Goal: Information Seeking & Learning: Find specific fact

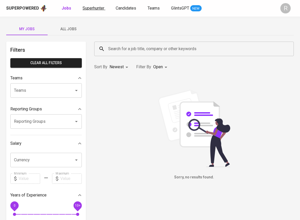
click at [91, 9] on span "Superhunter" at bounding box center [94, 8] width 22 height 5
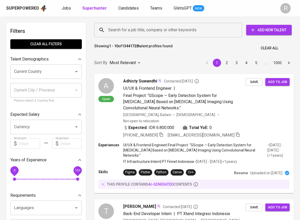
click at [128, 31] on input "Search for a job title, company or other keywords" at bounding box center [169, 30] width 125 height 10
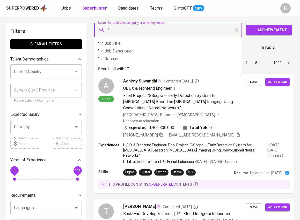
paste input "[PERSON_NAME]"
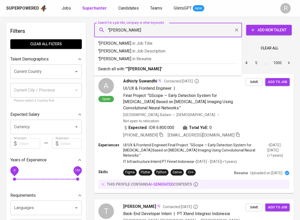
type input ""[PERSON_NAME]""
click at [127, 69] on b ""[PERSON_NAME]"" at bounding box center [145, 69] width 36 height 5
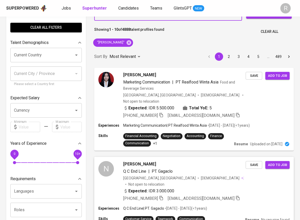
scroll to position [8, 0]
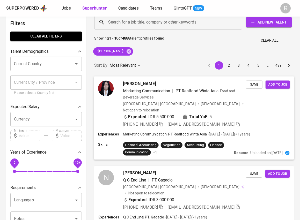
click at [108, 89] on img at bounding box center [106, 89] width 16 height 16
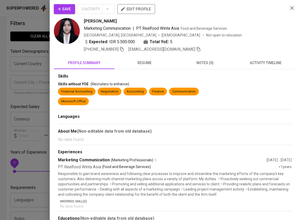
click at [69, 33] on img at bounding box center [67, 31] width 26 height 26
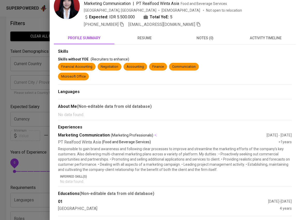
scroll to position [0, 0]
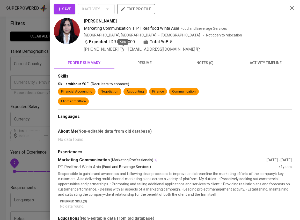
click at [123, 47] on icon "button" at bounding box center [122, 49] width 5 height 5
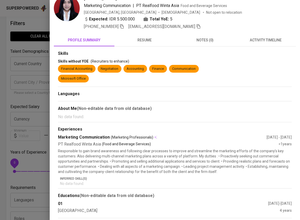
scroll to position [21, 0]
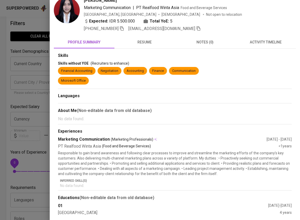
click at [149, 40] on span "resume" at bounding box center [145, 42] width 54 height 6
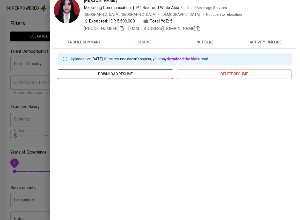
scroll to position [33, 0]
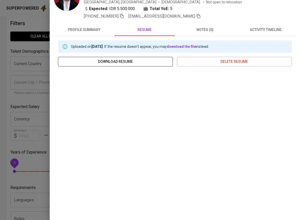
click at [122, 62] on span "download resume" at bounding box center [115, 62] width 107 height 6
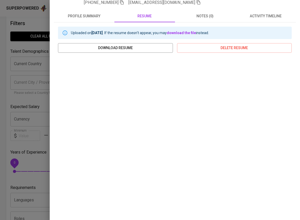
scroll to position [10, 0]
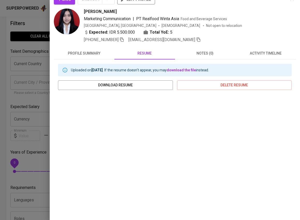
click at [92, 54] on span "profile summary" at bounding box center [84, 53] width 54 height 6
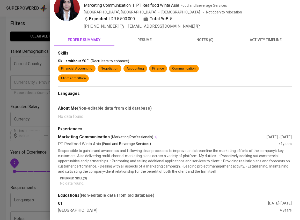
scroll to position [0, 0]
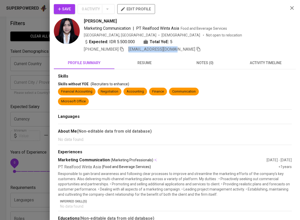
drag, startPoint x: 129, startPoint y: 51, endPoint x: 175, endPoint y: 51, distance: 46.1
click at [176, 51] on div "[PHONE_NUMBER] [EMAIL_ADDRESS][DOMAIN_NAME]" at bounding box center [142, 49] width 117 height 6
copy span "[EMAIL_ADDRESS][DOMAIN_NAME]"
click at [28, 67] on div at bounding box center [150, 110] width 300 height 220
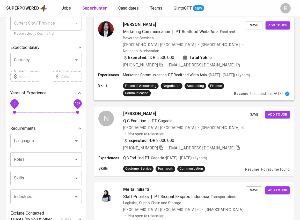
scroll to position [71, 0]
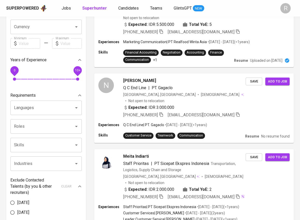
scroll to position [0, 0]
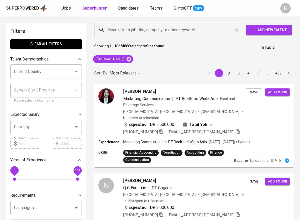
click at [126, 32] on input "Search for a job title, company or other keywords" at bounding box center [169, 30] width 125 height 10
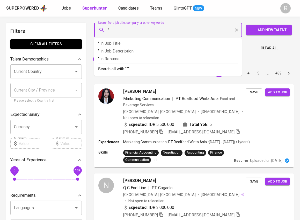
paste input "[EMAIL_ADDRESS][DOMAIN_NAME]"
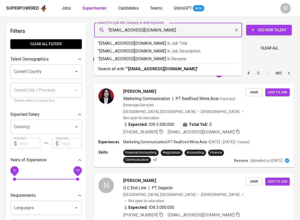
type input ""[EMAIL_ADDRESS][DOMAIN_NAME]""
click at [160, 72] on p "Search all with " "[EMAIL_ADDRESS][DOMAIN_NAME]" "" at bounding box center [168, 69] width 140 height 6
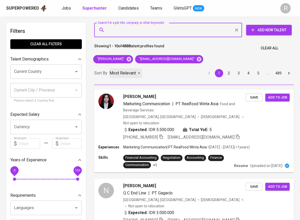
click at [139, 71] on div "Most Relevant" at bounding box center [126, 74] width 33 height 10
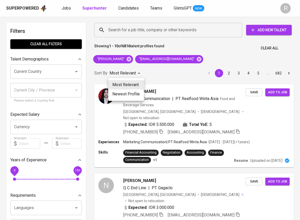
click at [92, 103] on div at bounding box center [150, 110] width 300 height 220
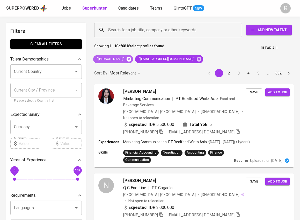
click at [127, 59] on icon at bounding box center [129, 59] width 5 height 5
